Goal: Task Accomplishment & Management: Complete application form

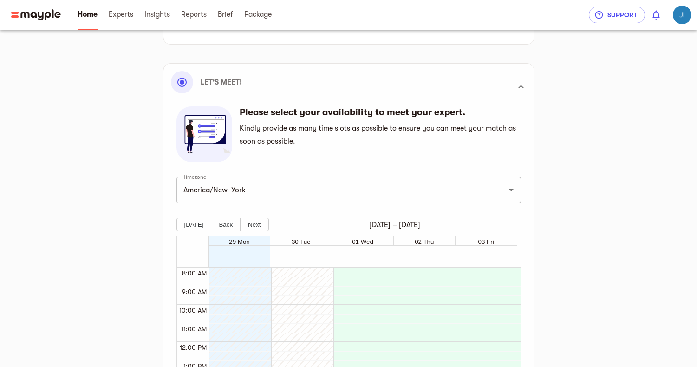
scroll to position [141, 0]
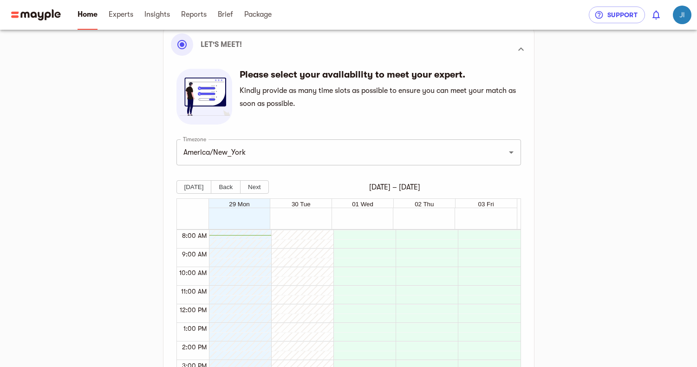
click at [365, 257] on div at bounding box center [362, 304] width 58 height 446
click at [271, 259] on div at bounding box center [300, 304] width 58 height 446
click at [268, 259] on div at bounding box center [240, 262] width 62 height 9
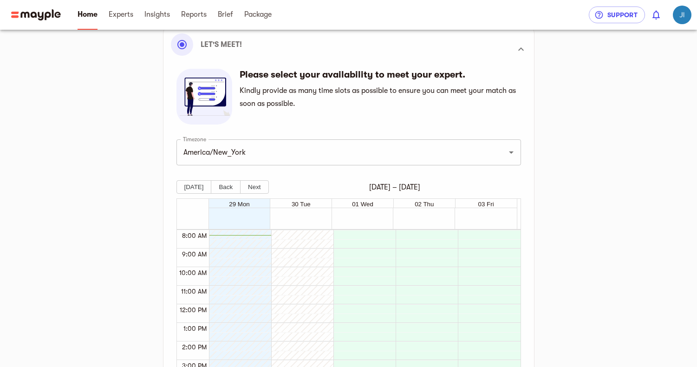
click at [268, 259] on div at bounding box center [240, 262] width 62 height 9
click at [247, 236] on div at bounding box center [238, 304] width 58 height 446
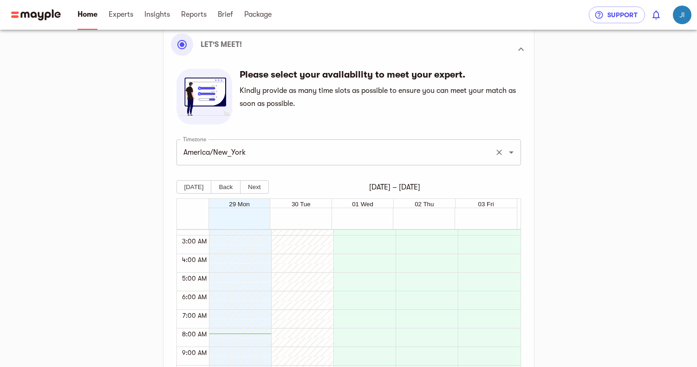
click at [390, 160] on input "America/New_York" at bounding box center [336, 152] width 310 height 18
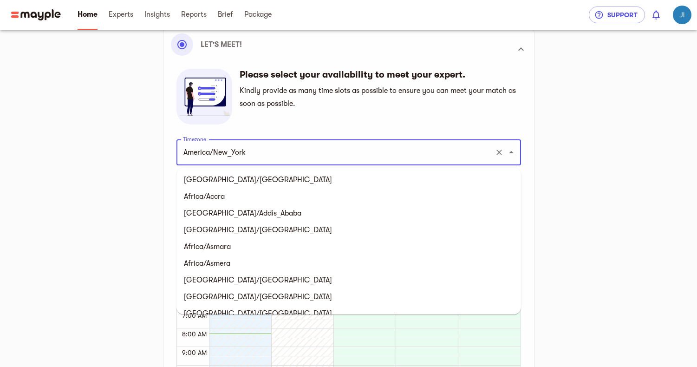
scroll to position [2716, 0]
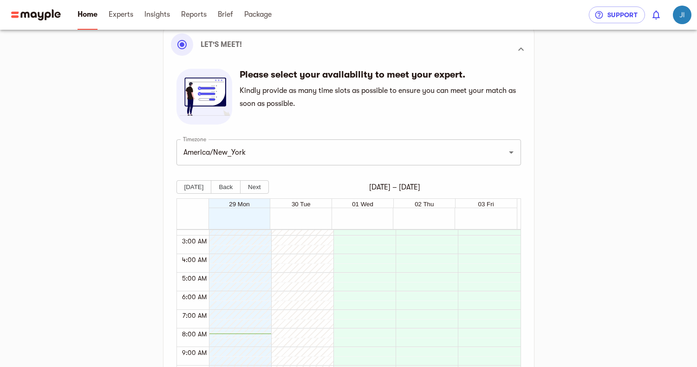
click at [669, 215] on main "Gear Up for Kick-off Meet your expert Connect accounts Marketing plan Our syste…" at bounding box center [348, 208] width 697 height 699
click at [367, 237] on div at bounding box center [362, 262] width 58 height 446
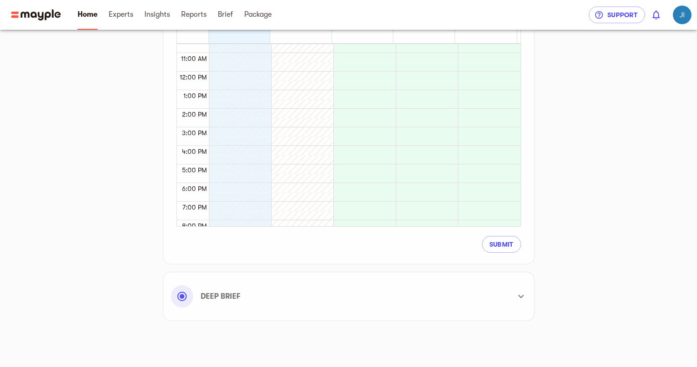
scroll to position [169, 0]
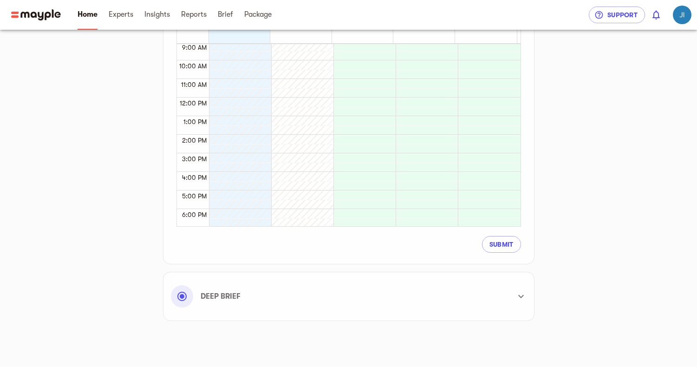
click at [509, 291] on div "Deep Brief" at bounding box center [348, 295] width 355 height 33
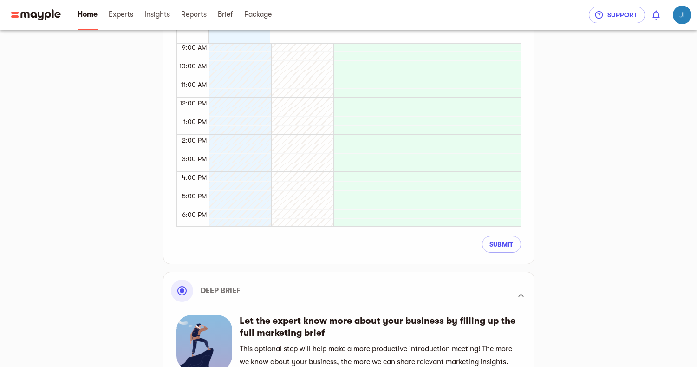
scroll to position [432, 0]
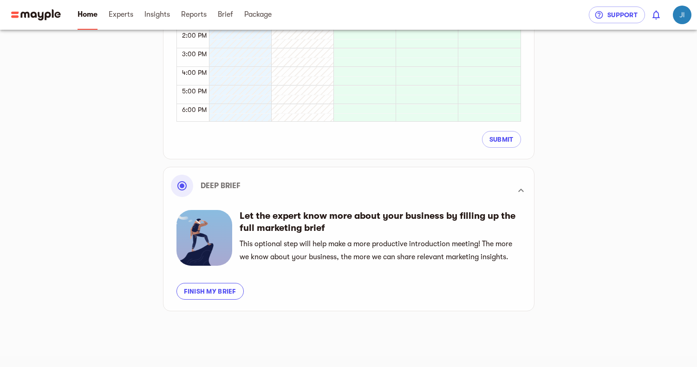
click at [224, 289] on span "Finish my brief" at bounding box center [210, 290] width 52 height 11
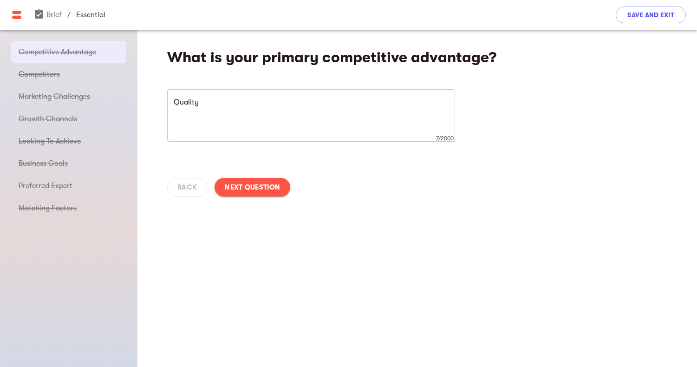
click at [178, 191] on div "Back Next Question" at bounding box center [416, 187] width 559 height 41
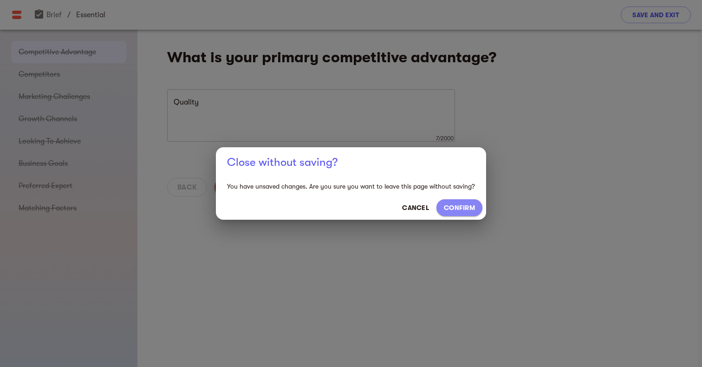
click at [437, 203] on button "CONFIRM" at bounding box center [459, 207] width 46 height 17
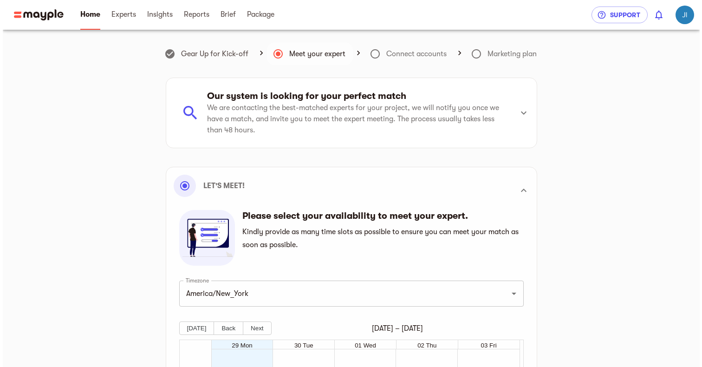
scroll to position [149, 0]
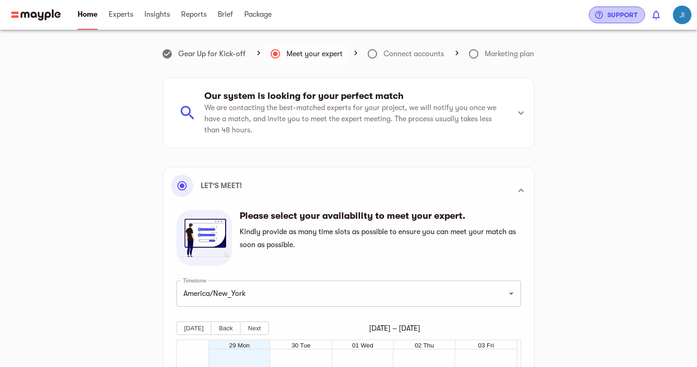
click at [600, 19] on icon "button" at bounding box center [598, 14] width 9 height 9
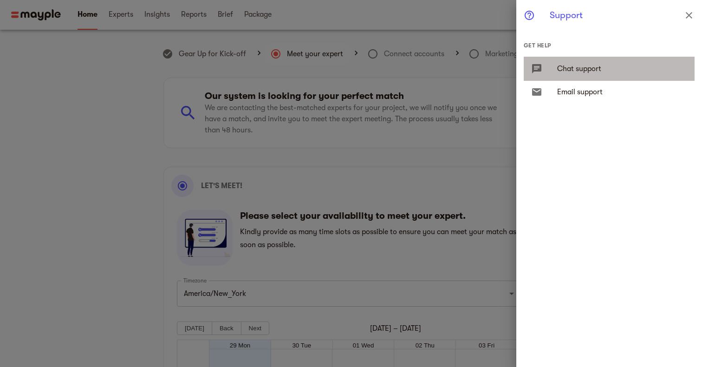
click at [573, 64] on span "Chat support" at bounding box center [622, 68] width 130 height 11
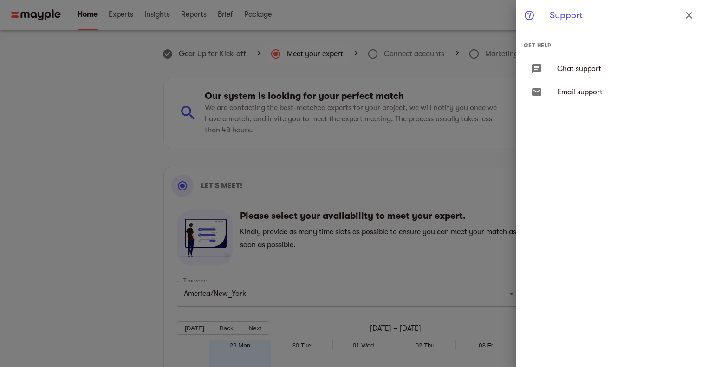
click at [573, 69] on span "Chat support" at bounding box center [622, 68] width 130 height 11
